Goal: Task Accomplishment & Management: Manage account settings

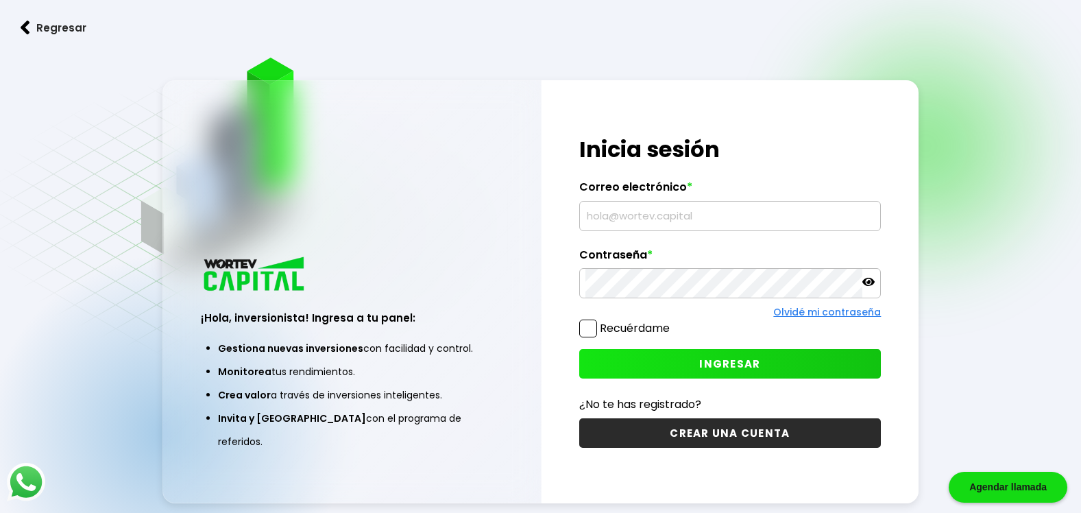
type input "[EMAIL_ADDRESS][DOMAIN_NAME]"
click at [730, 366] on span "INGRESAR" at bounding box center [729, 363] width 61 height 14
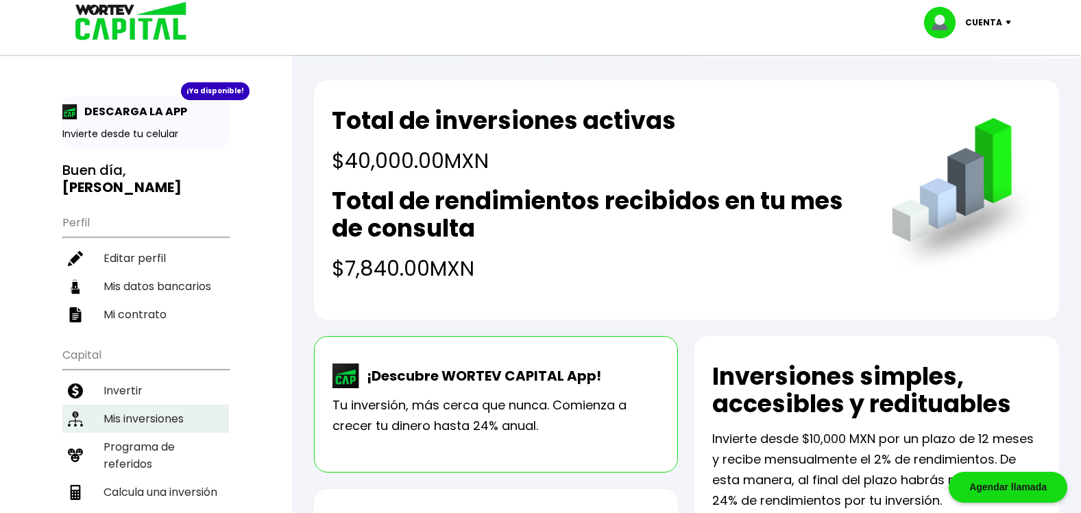
click at [138, 404] on li "Mis inversiones" at bounding box center [145, 418] width 167 height 28
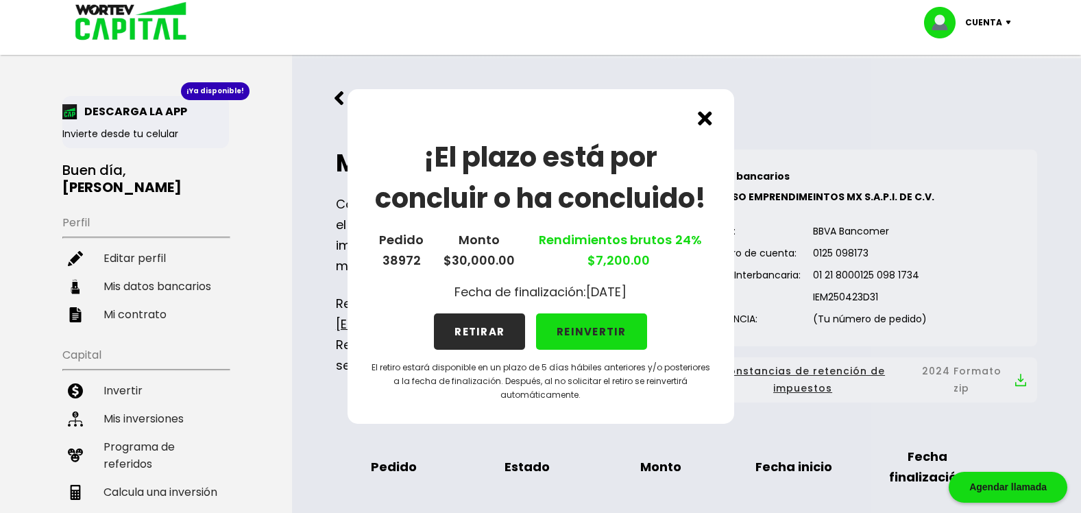
drag, startPoint x: 702, startPoint y: 117, endPoint x: 729, endPoint y: 172, distance: 61.6
click at [702, 116] on img at bounding box center [705, 118] width 14 height 14
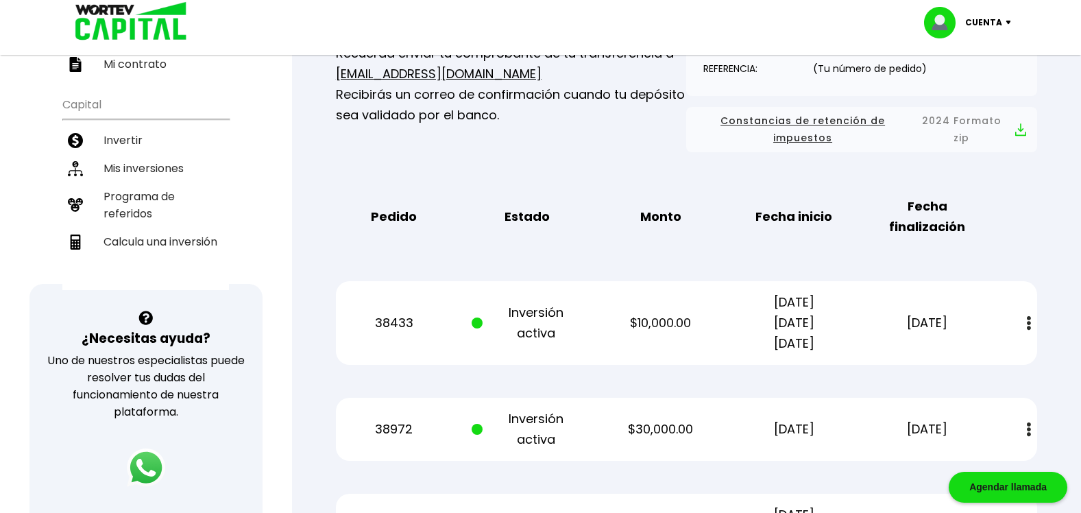
scroll to position [274, 0]
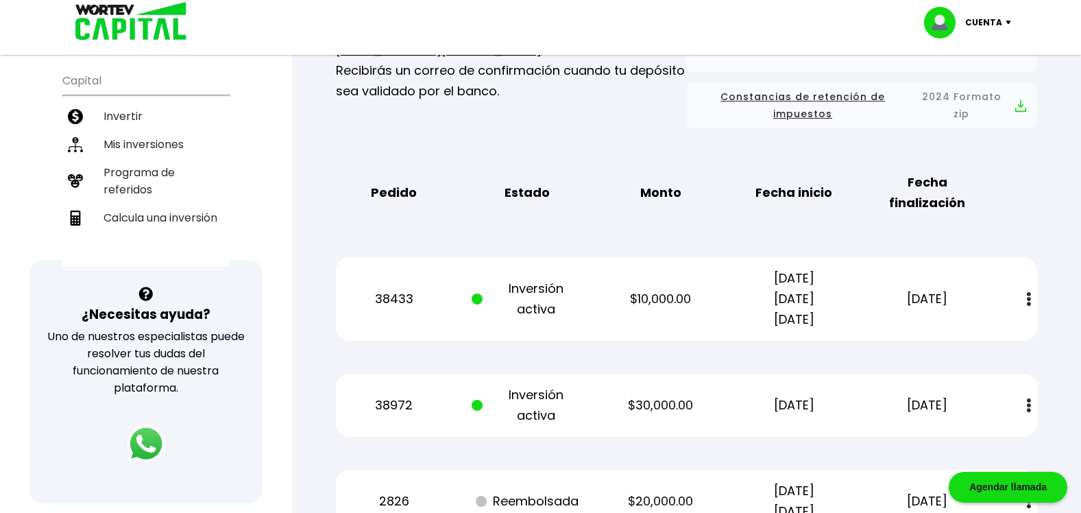
click at [1027, 299] on img at bounding box center [1029, 299] width 4 height 14
click at [953, 338] on link "Estado de cuenta" at bounding box center [938, 336] width 96 height 17
click at [1029, 406] on img at bounding box center [1029, 405] width 4 height 14
click at [960, 439] on link "Estado de cuenta" at bounding box center [938, 442] width 96 height 17
click at [998, 20] on p "Cuenta" at bounding box center [983, 22] width 37 height 21
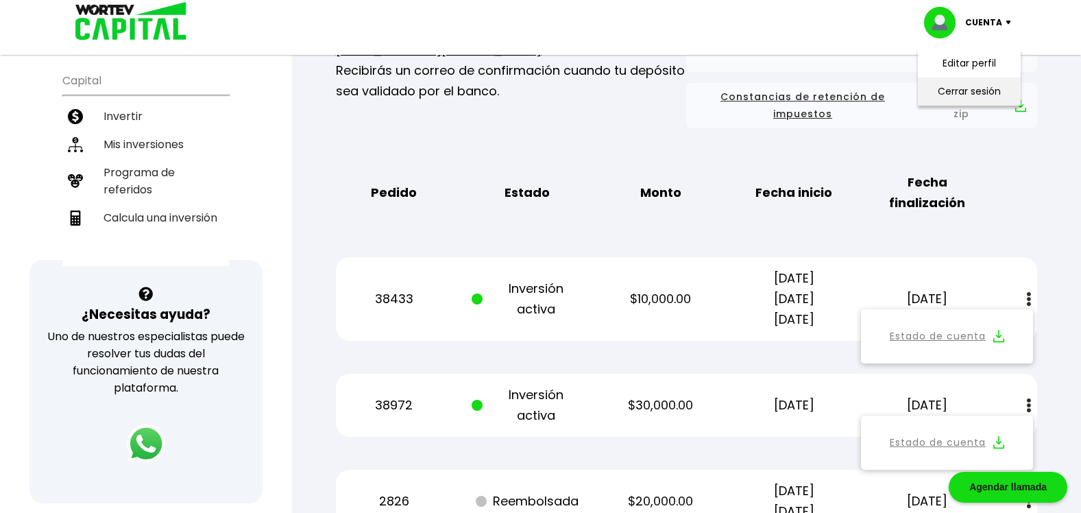
click at [963, 91] on li "Cerrar sesión" at bounding box center [969, 91] width 110 height 28
